Goal: Book appointment/travel/reservation

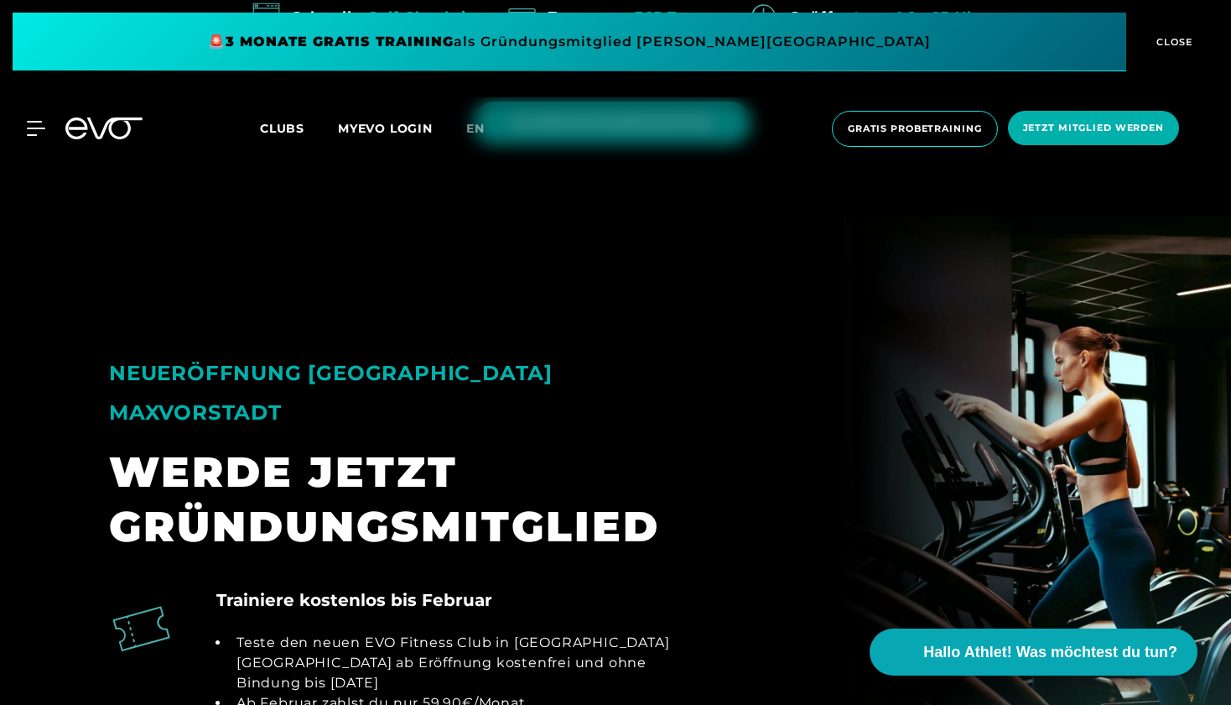
scroll to position [1148, 0]
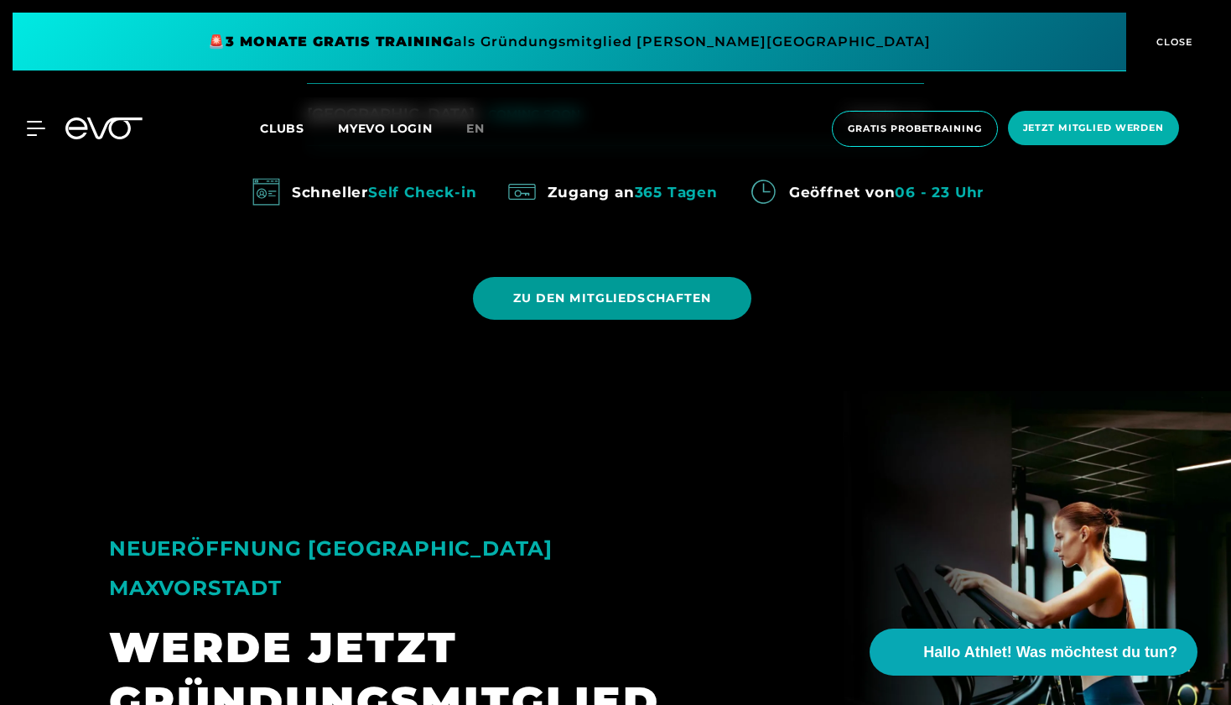
click at [643, 301] on span "ZU DEN MITGLIEDSCHAFTEN" at bounding box center [612, 298] width 199 height 18
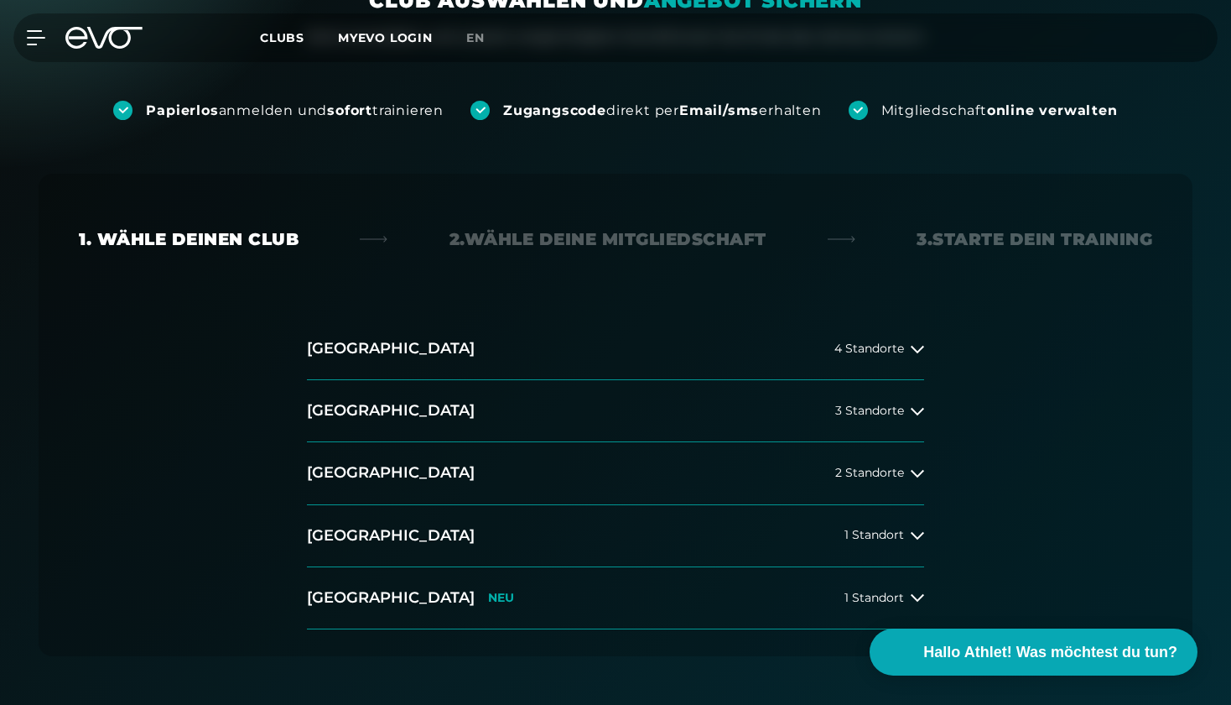
scroll to position [211, 0]
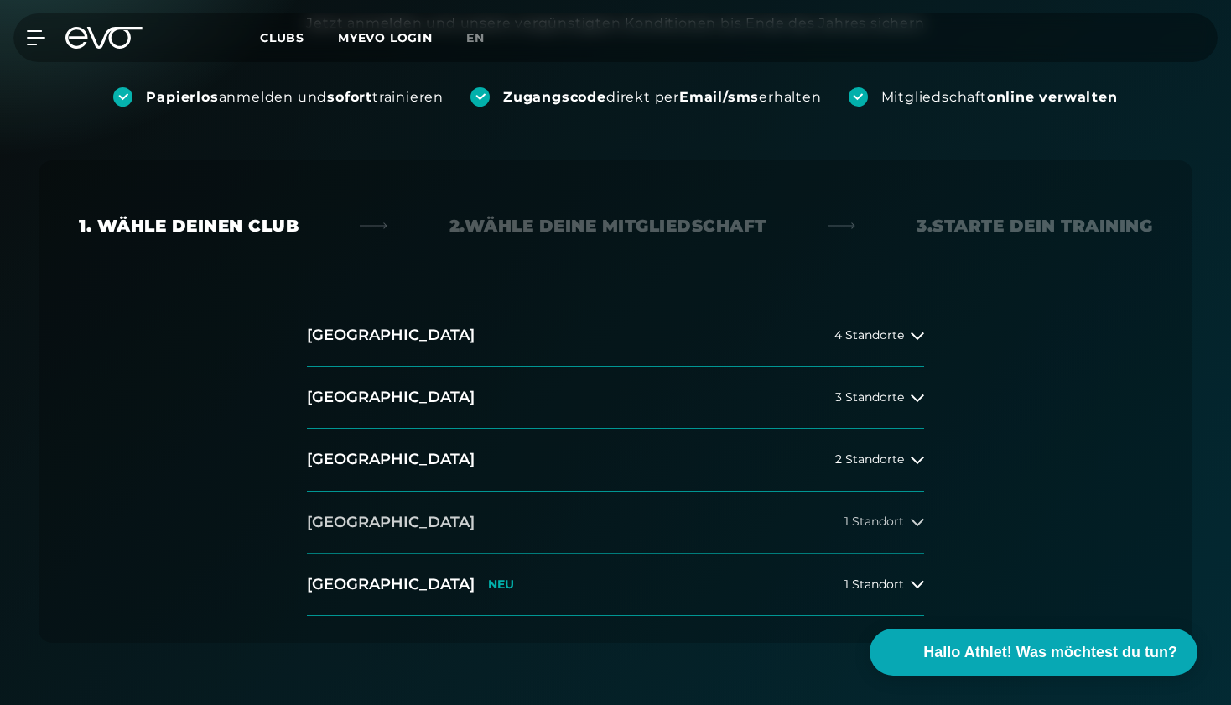
click at [913, 528] on icon at bounding box center [917, 521] width 13 height 13
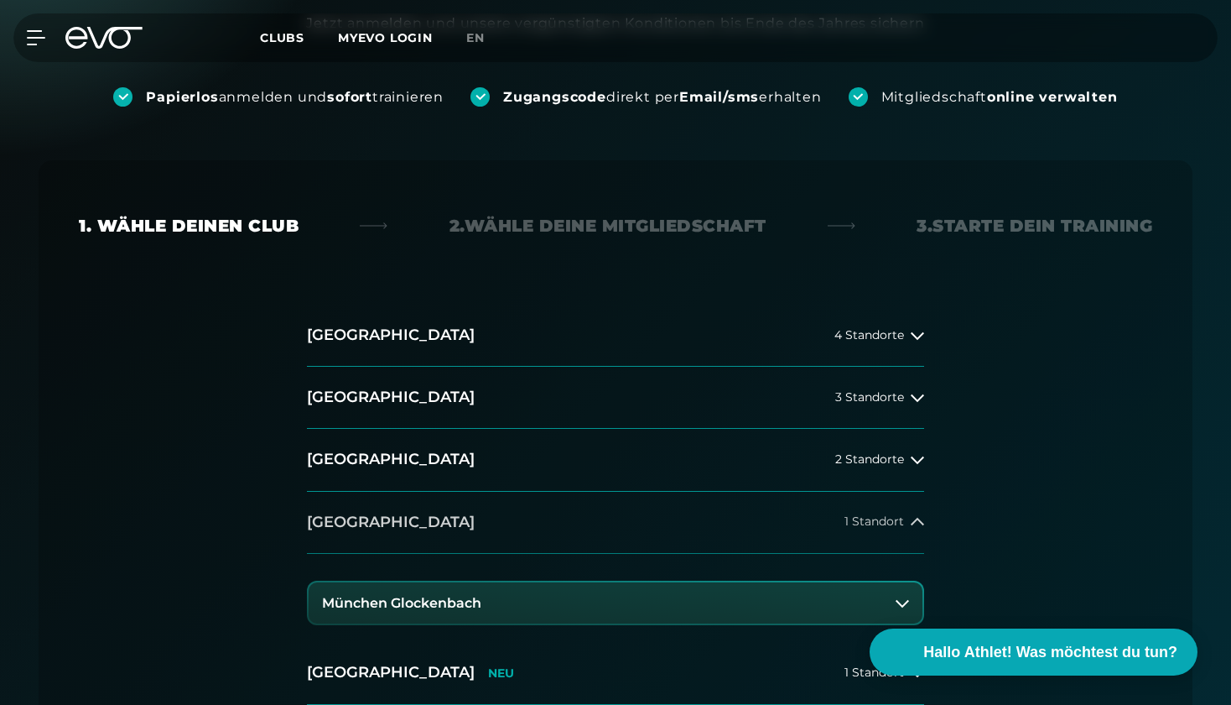
click at [913, 528] on icon at bounding box center [917, 521] width 13 height 13
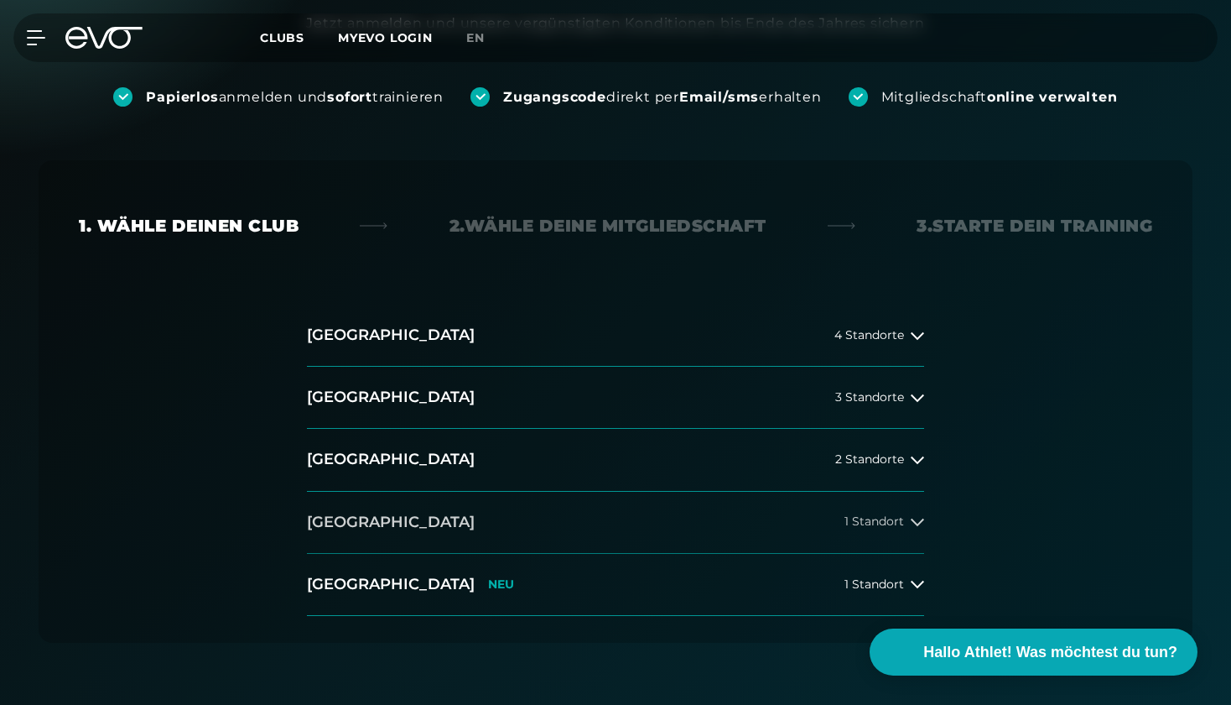
click at [913, 528] on icon at bounding box center [917, 521] width 13 height 13
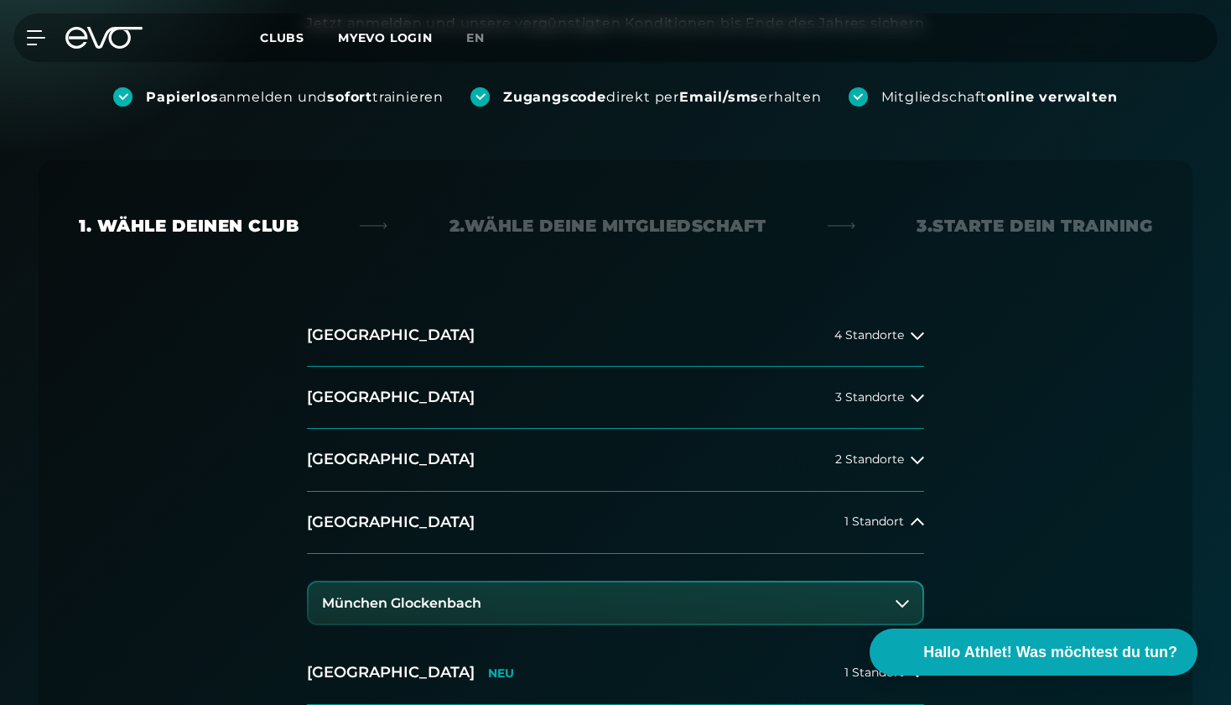
click at [881, 600] on button "München Glockenbach" at bounding box center [616, 603] width 614 height 42
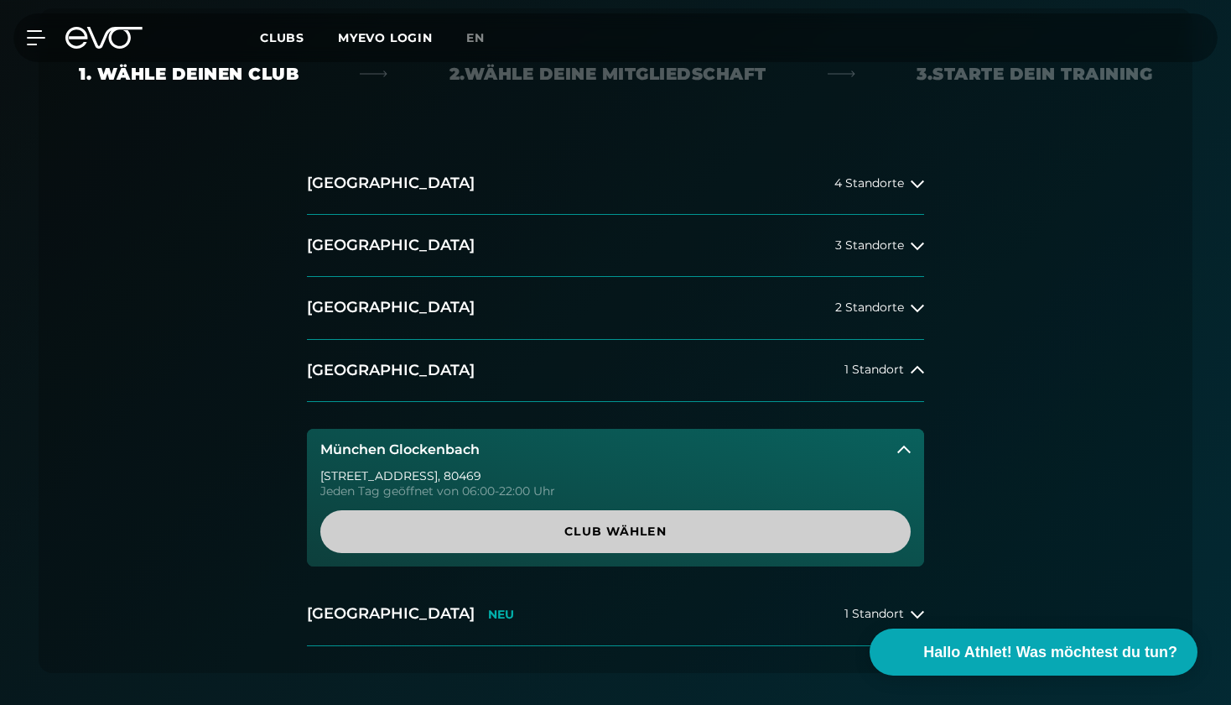
click at [671, 537] on span "Club wählen" at bounding box center [616, 532] width 510 height 18
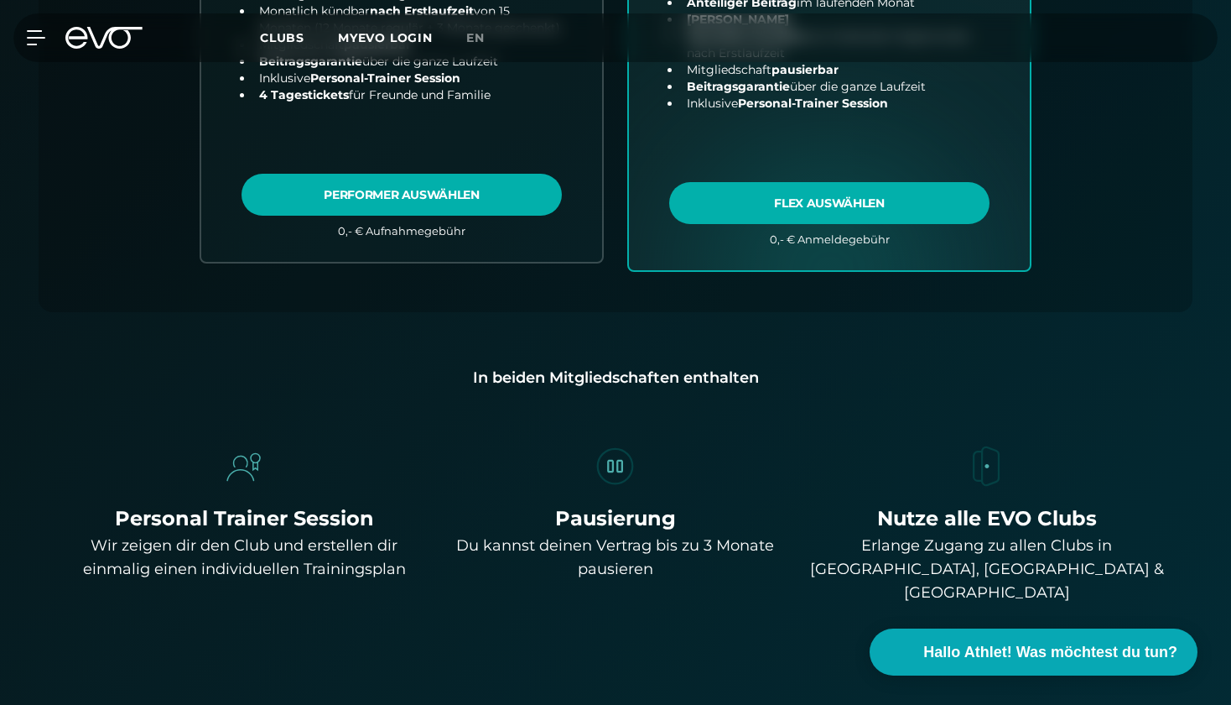
scroll to position [580, 0]
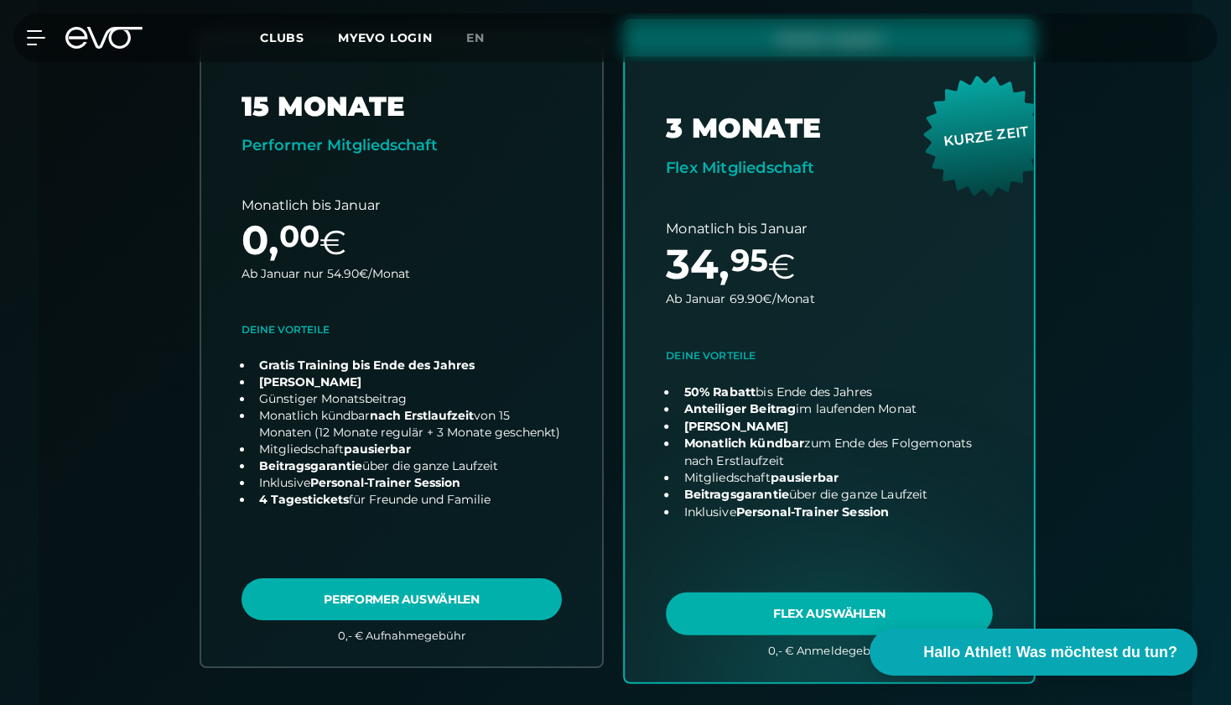
click at [767, 604] on link "choose plan" at bounding box center [829, 351] width 409 height 660
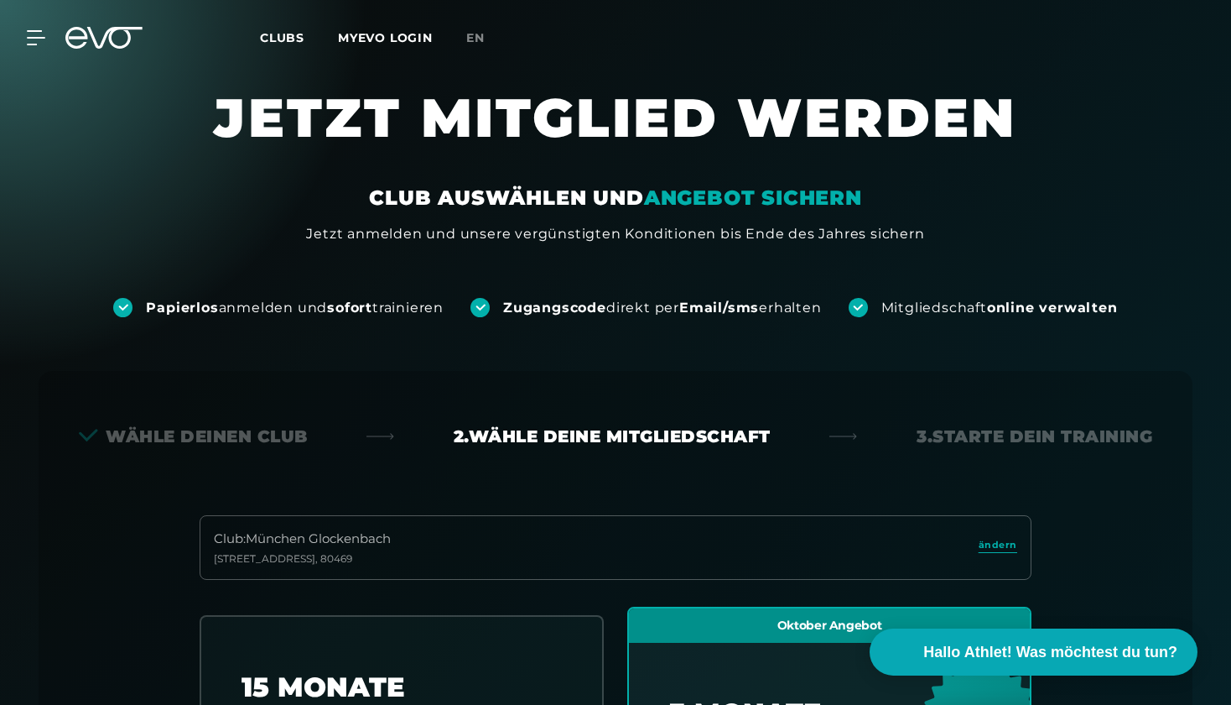
scroll to position [0, 0]
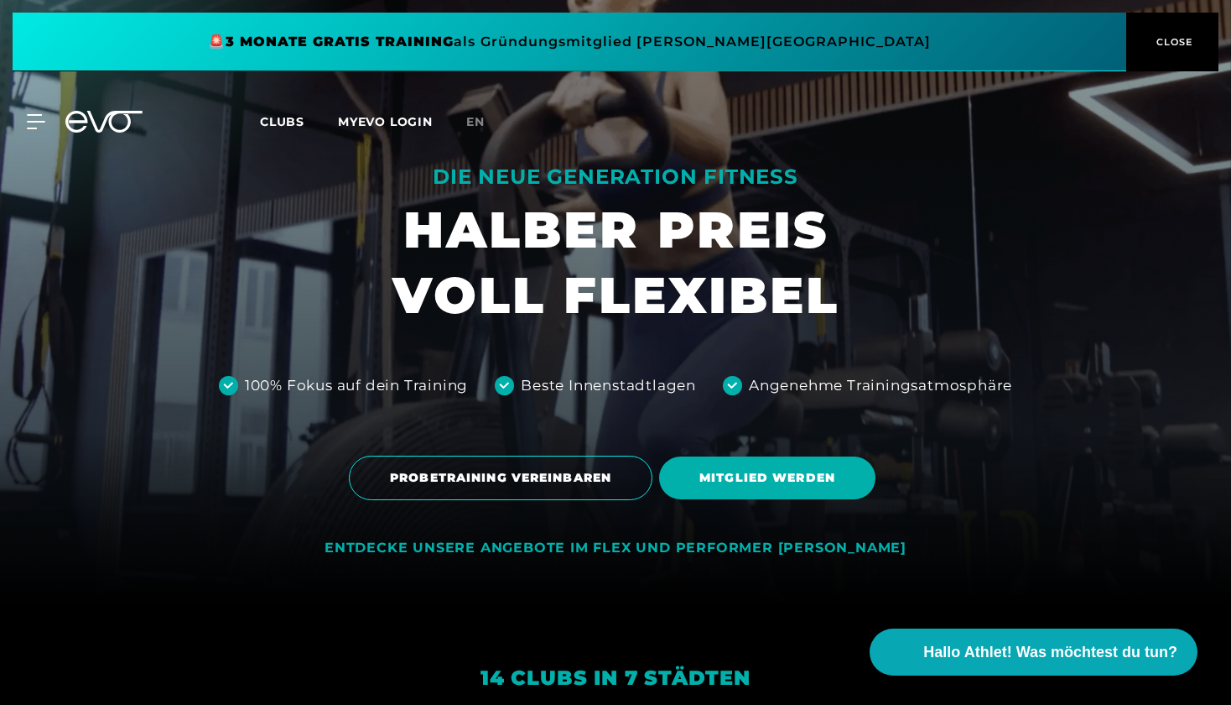
scroll to position [182, 0]
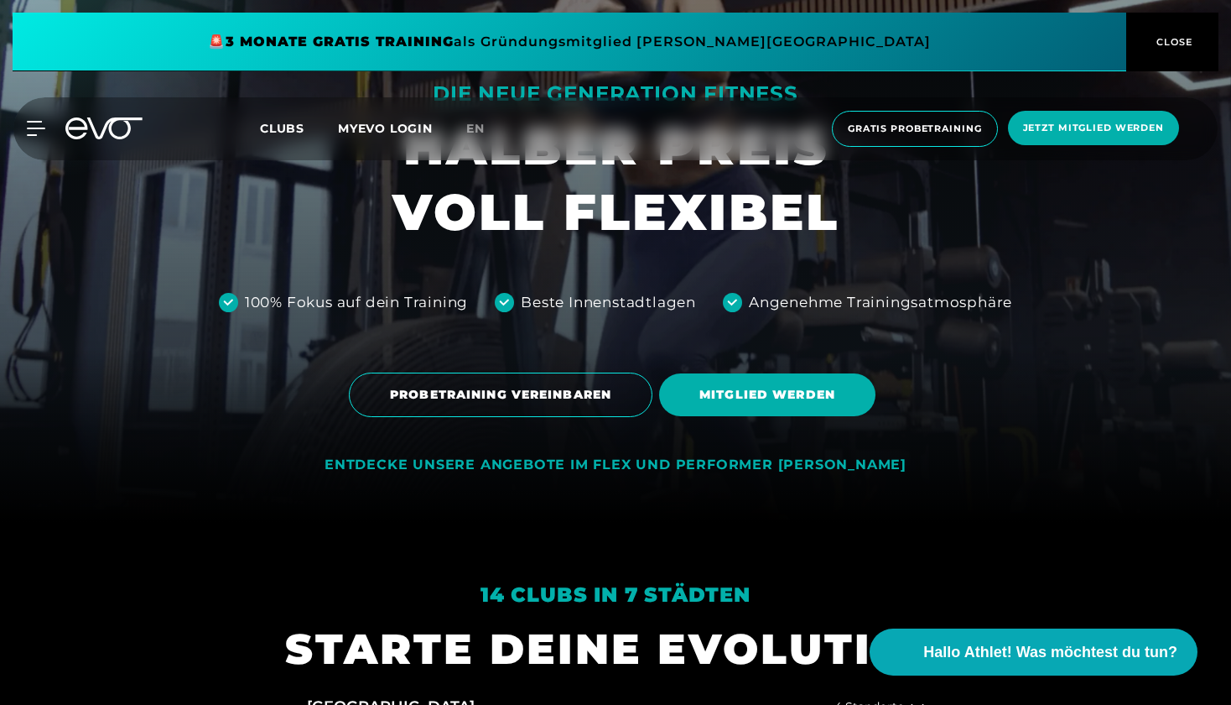
click at [564, 357] on div at bounding box center [615, 170] width 1231 height 705
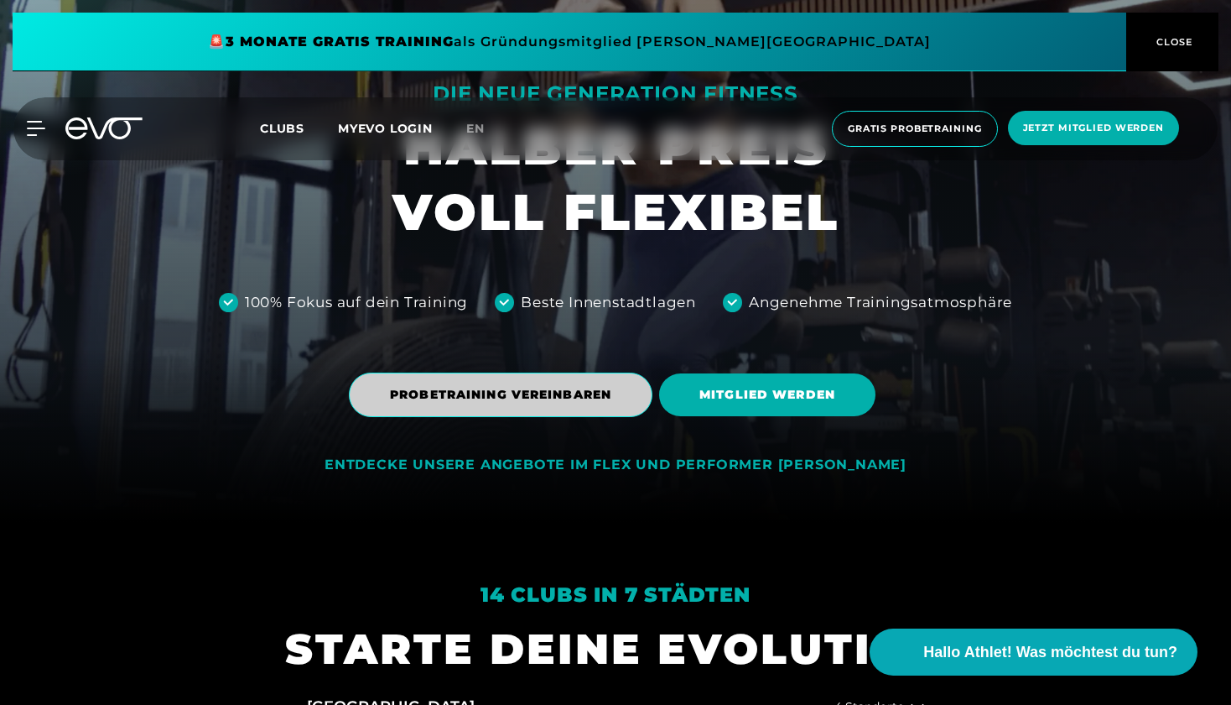
click at [562, 392] on span "PROBETRAINING VEREINBAREN" at bounding box center [500, 395] width 221 height 18
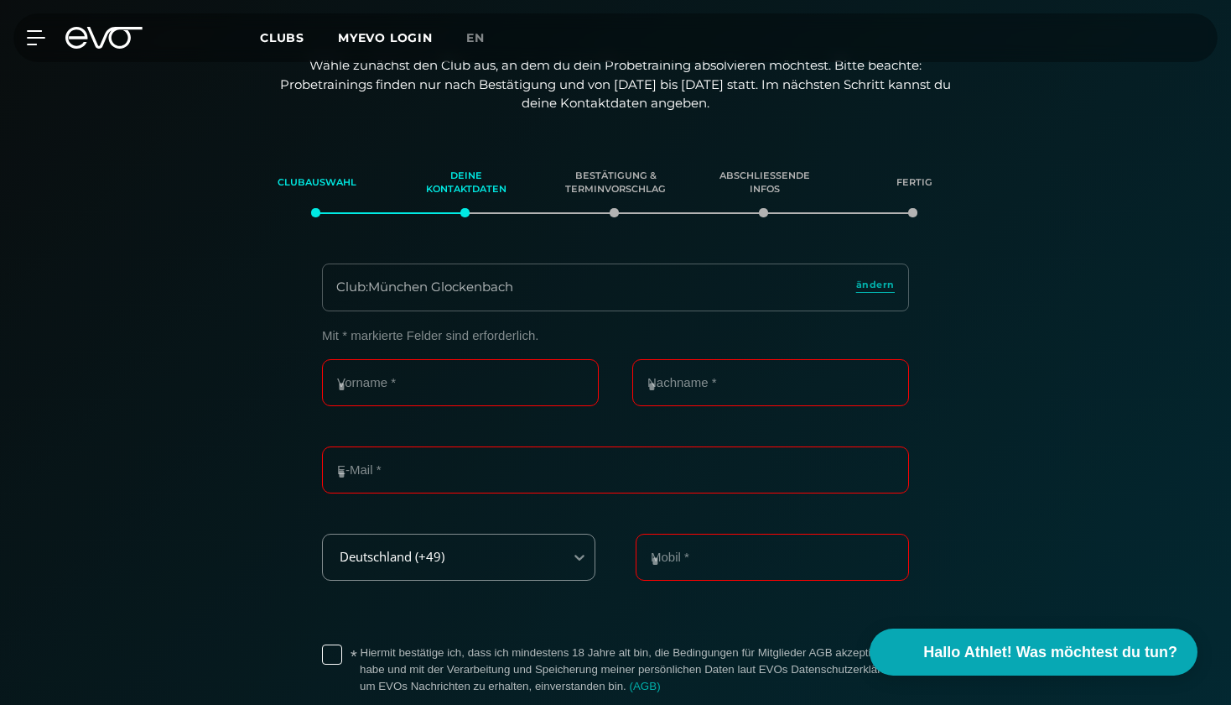
scroll to position [307, 0]
